Goal: Task Accomplishment & Management: Manage account settings

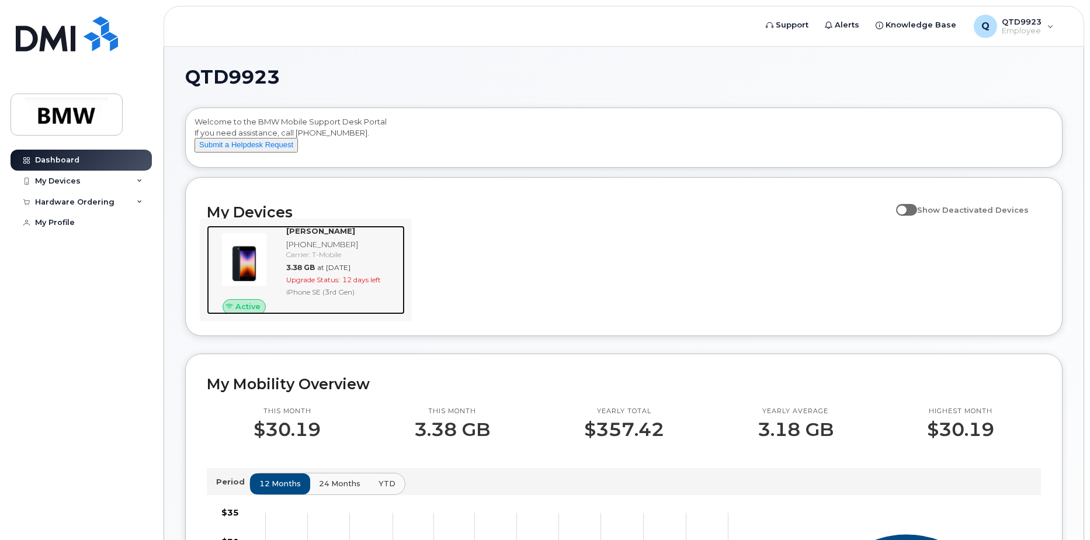
click at [364, 259] on div "Carrier: T-Mobile" at bounding box center [343, 254] width 114 height 10
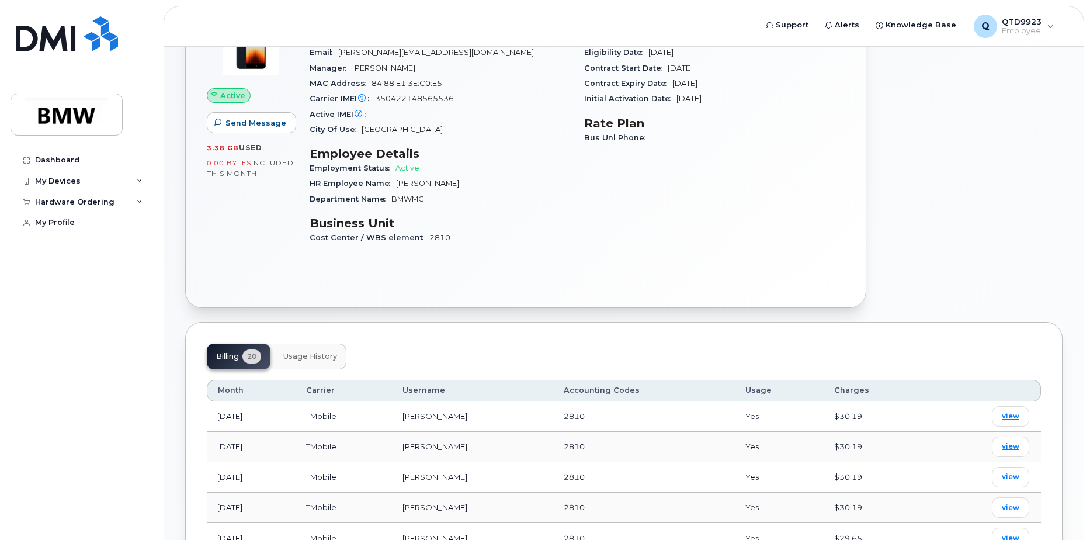
scroll to position [175, 0]
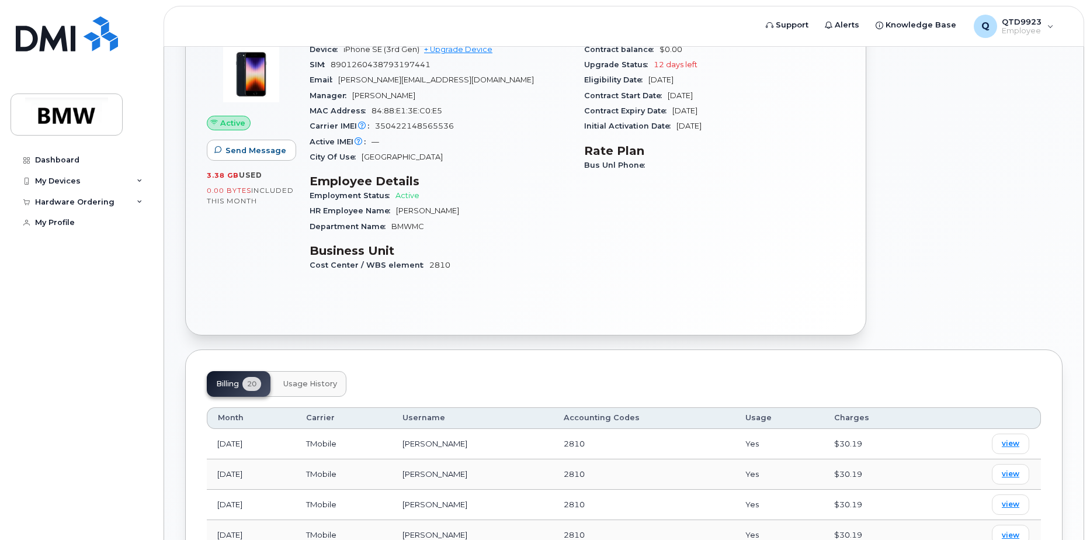
click at [325, 387] on span "Usage History" at bounding box center [310, 383] width 54 height 9
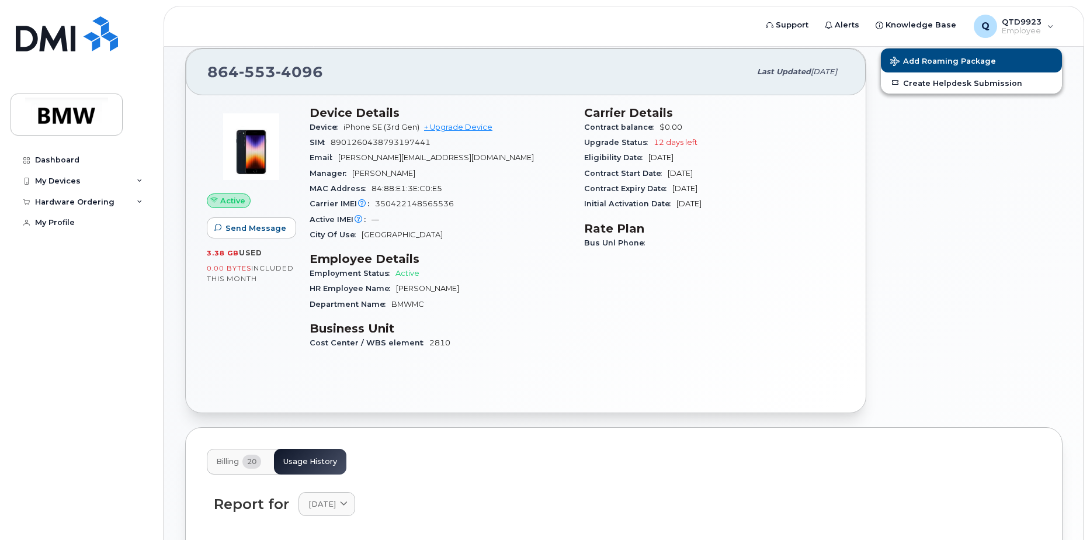
scroll to position [0, 0]
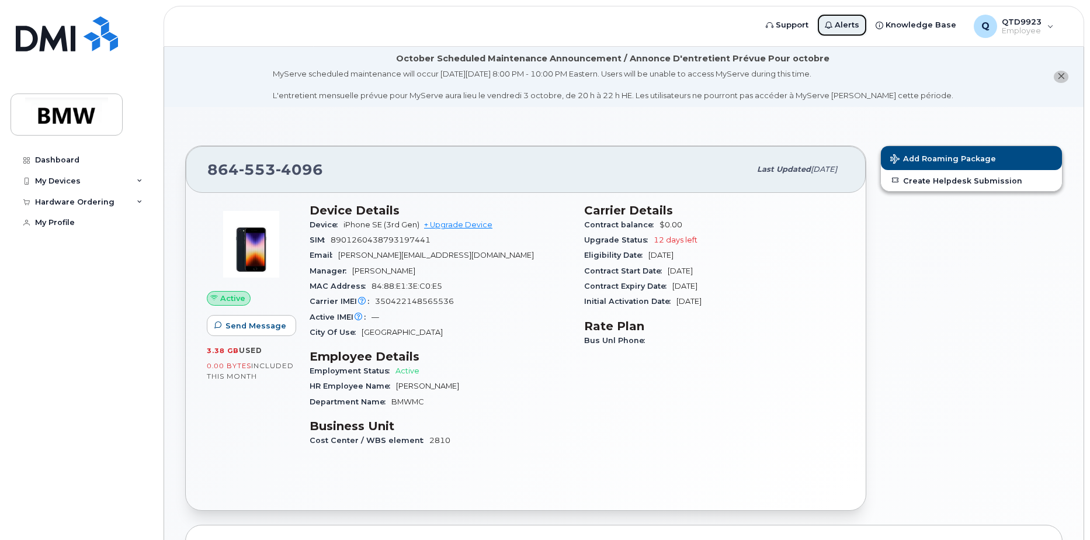
click at [853, 23] on span "Alerts" at bounding box center [847, 25] width 25 height 12
click at [848, 24] on span "Alerts" at bounding box center [847, 25] width 25 height 12
click at [800, 26] on span "Support" at bounding box center [792, 25] width 33 height 12
click at [848, 29] on span "Alerts" at bounding box center [847, 25] width 25 height 12
click at [908, 25] on span "Knowledge Base" at bounding box center [921, 25] width 71 height 12
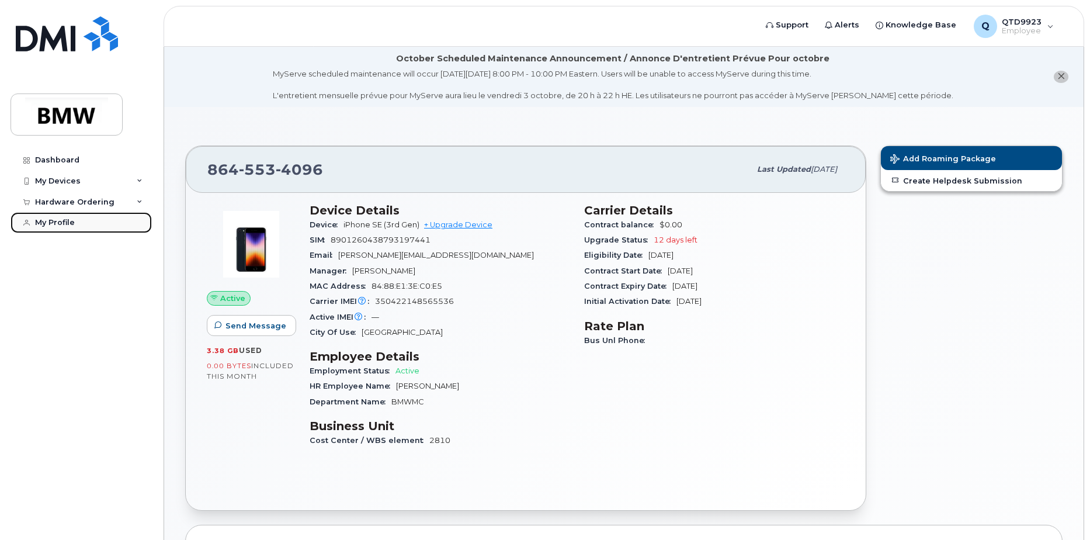
click at [76, 222] on link "My Profile" at bounding box center [81, 222] width 141 height 21
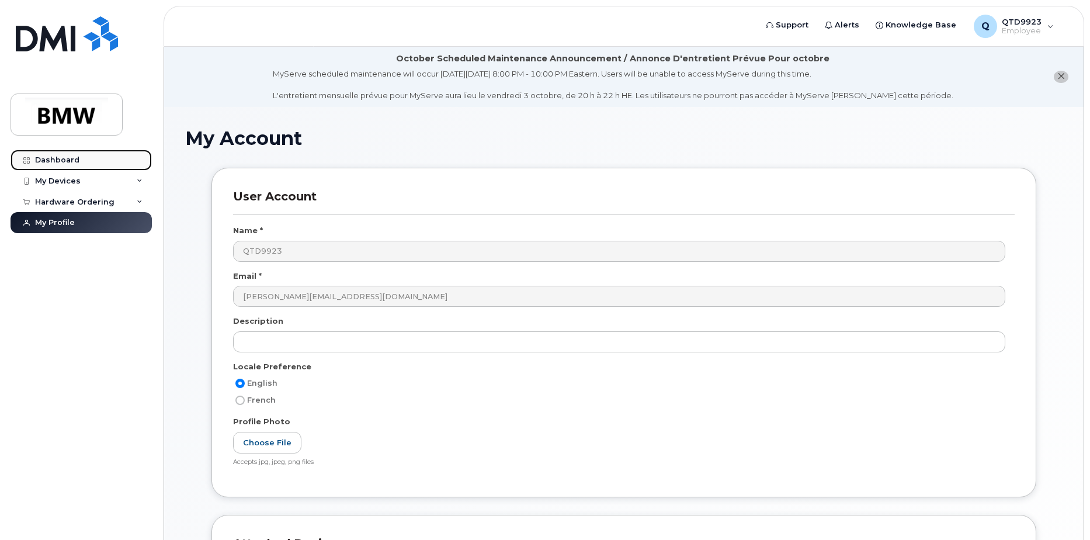
click at [79, 161] on link "Dashboard" at bounding box center [81, 160] width 141 height 21
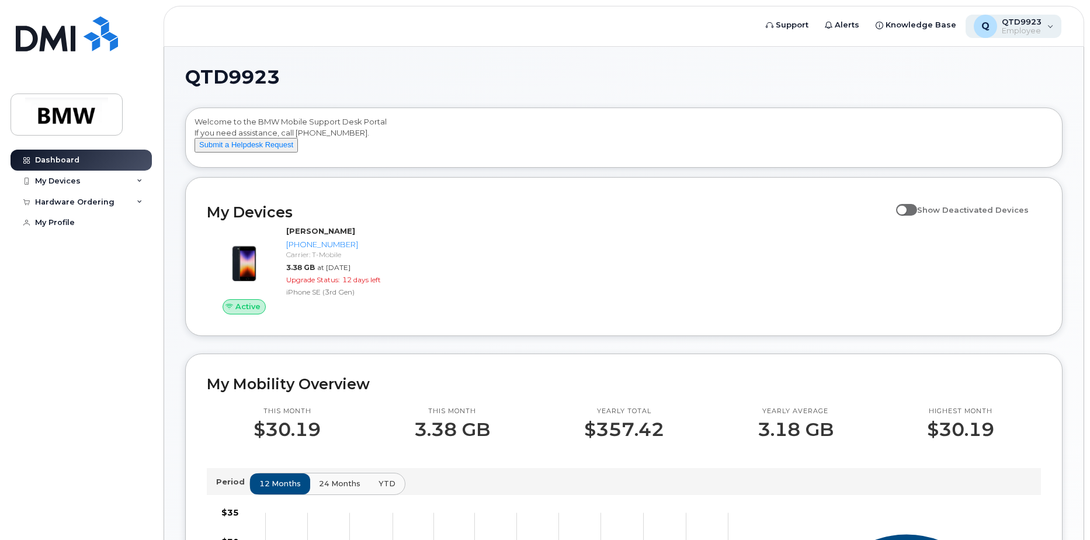
click at [1056, 27] on div "Q QTD9923 Employee" at bounding box center [1014, 26] width 96 height 23
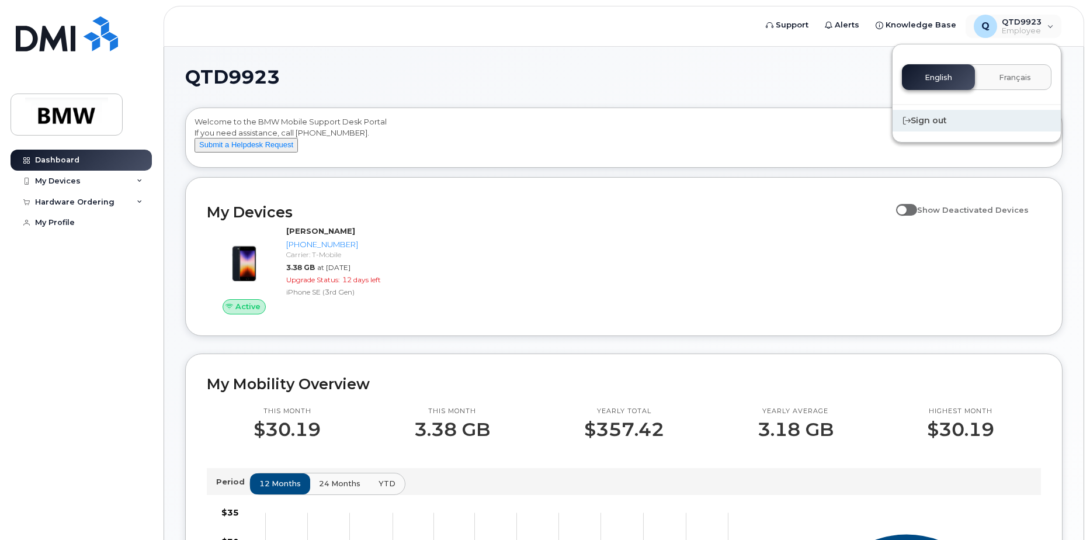
click at [921, 120] on div "Sign out" at bounding box center [977, 121] width 168 height 22
